Goal: Task Accomplishment & Management: Use online tool/utility

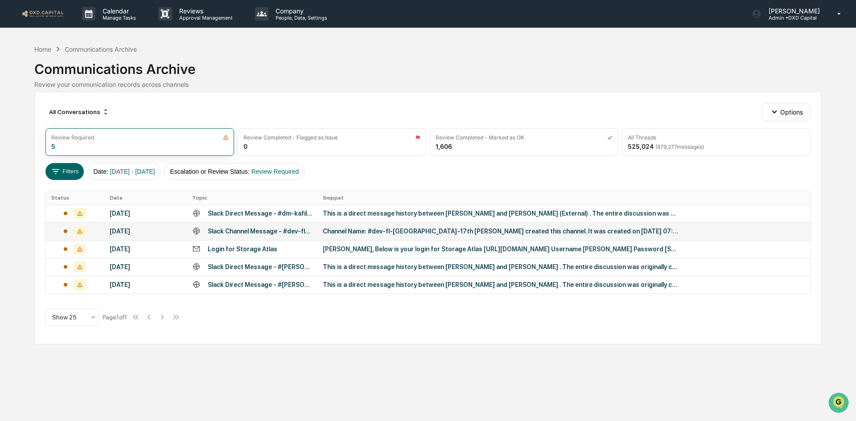
click at [367, 231] on div "Channel Name: #dev-fl-[GEOGRAPHIC_DATA]-17th [PERSON_NAME] created this channel…" at bounding box center [501, 231] width 357 height 7
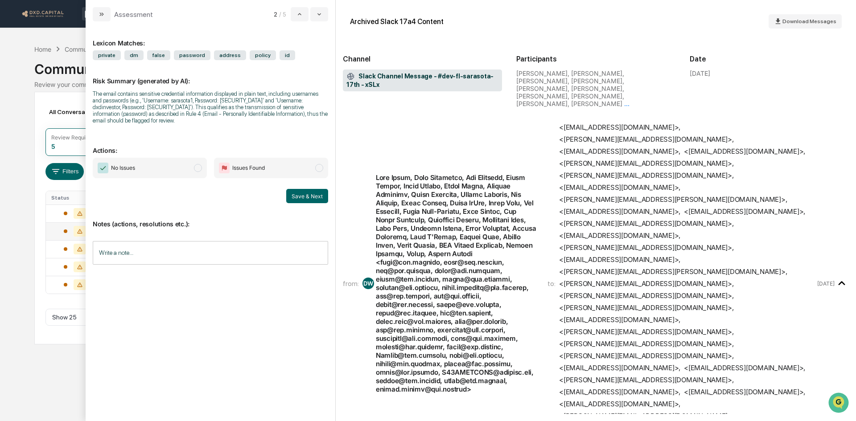
click at [179, 159] on span "No Issues" at bounding box center [150, 168] width 114 height 21
click at [200, 164] on span "modal" at bounding box center [198, 168] width 8 height 8
click at [312, 191] on button "Save & Next" at bounding box center [307, 196] width 42 height 14
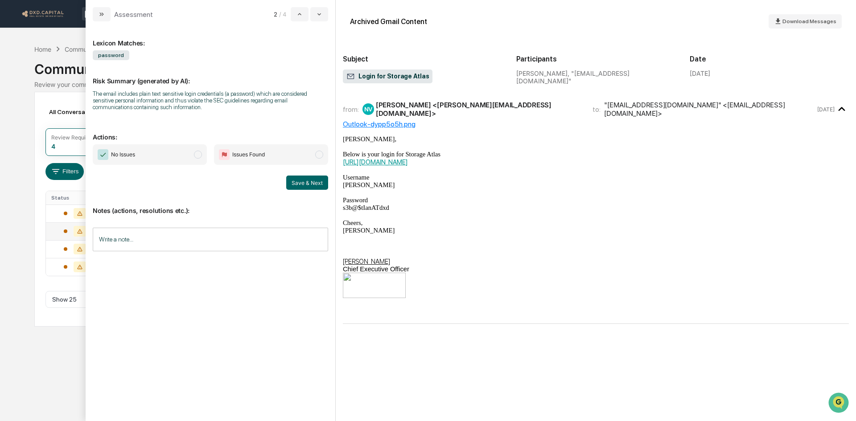
click at [170, 151] on span "No Issues" at bounding box center [150, 155] width 114 height 21
click at [300, 185] on button "Save & Next" at bounding box center [307, 183] width 42 height 14
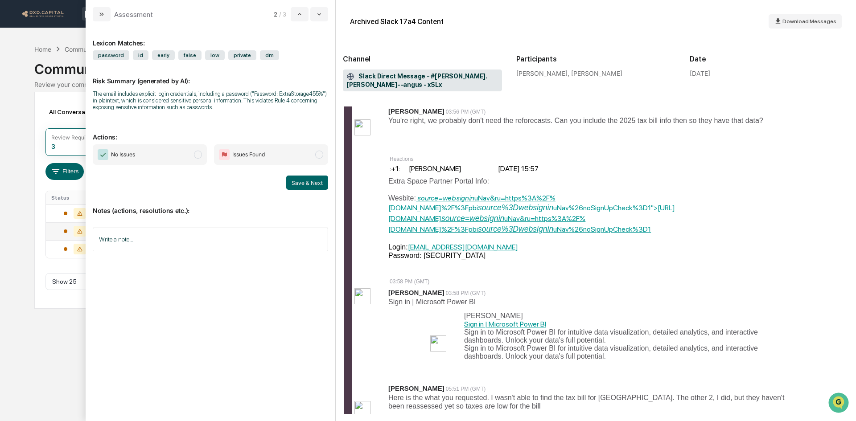
scroll to position [268, 0]
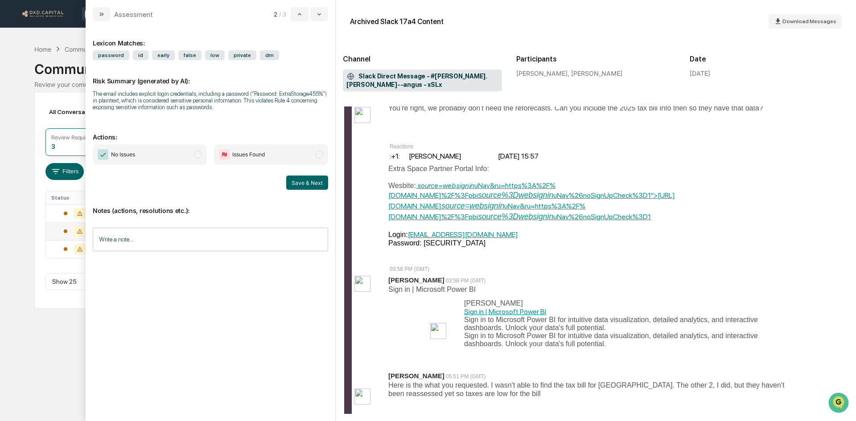
click at [177, 156] on span "No Issues" at bounding box center [150, 155] width 114 height 21
click at [304, 186] on button "Save & Next" at bounding box center [307, 183] width 42 height 14
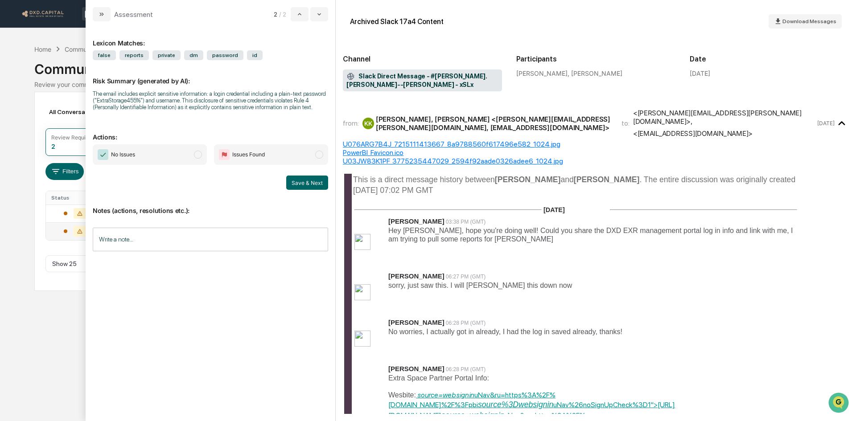
click at [536, 29] on div "Archived Slack 17a4 Content Download Messages" at bounding box center [596, 21] width 506 height 29
click at [190, 153] on span "No Issues" at bounding box center [150, 155] width 114 height 21
click at [303, 178] on button "Save & Next" at bounding box center [307, 183] width 42 height 14
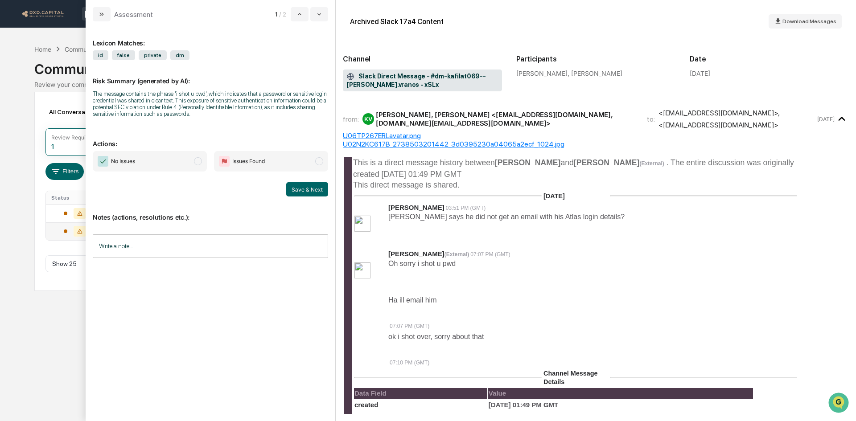
click at [206, 167] on span "No Issues" at bounding box center [150, 161] width 114 height 21
click at [304, 187] on button "Save & Next" at bounding box center [307, 189] width 42 height 14
